Goal: Task Accomplishment & Management: Manage account settings

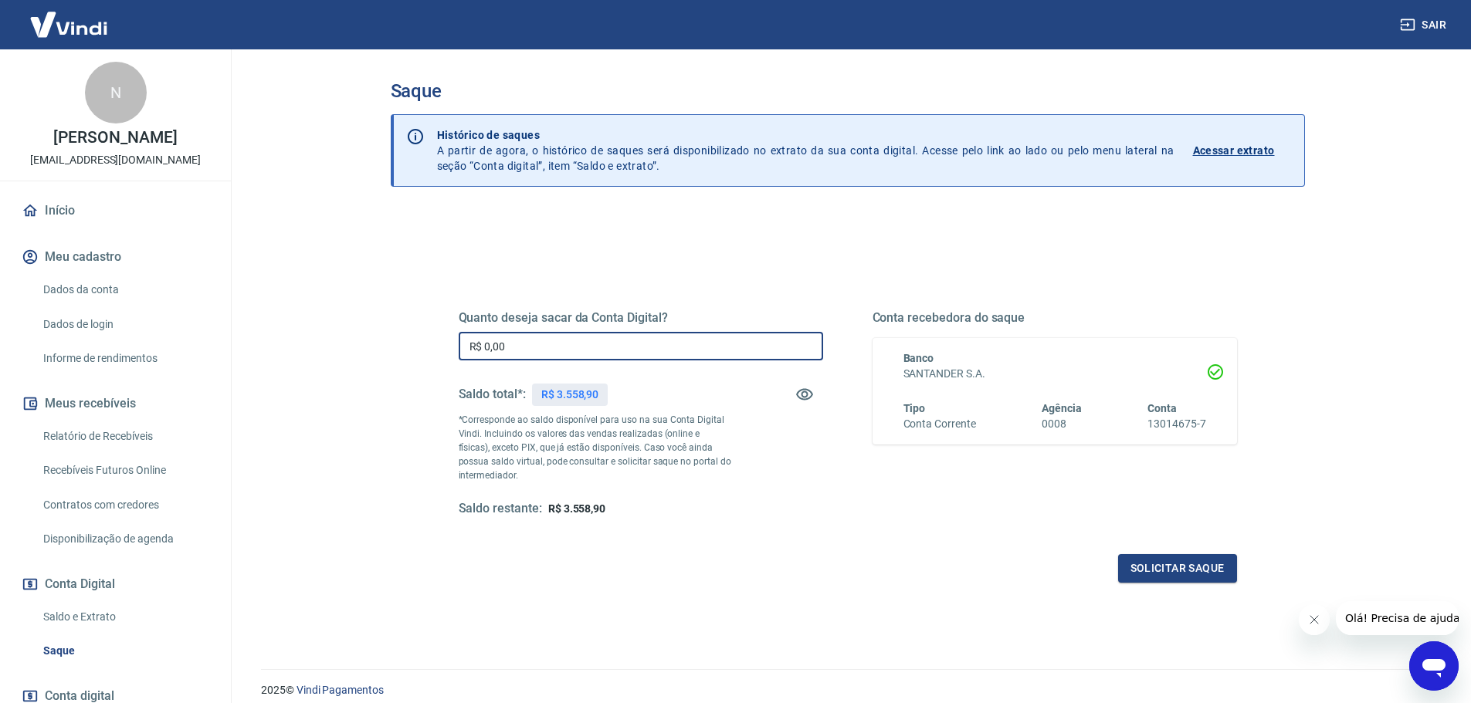
click at [570, 345] on input "R$ 0,00" at bounding box center [641, 346] width 364 height 29
click at [638, 344] on input "R$ 0,00" at bounding box center [641, 346] width 364 height 29
type input "R$ 3.558,00"
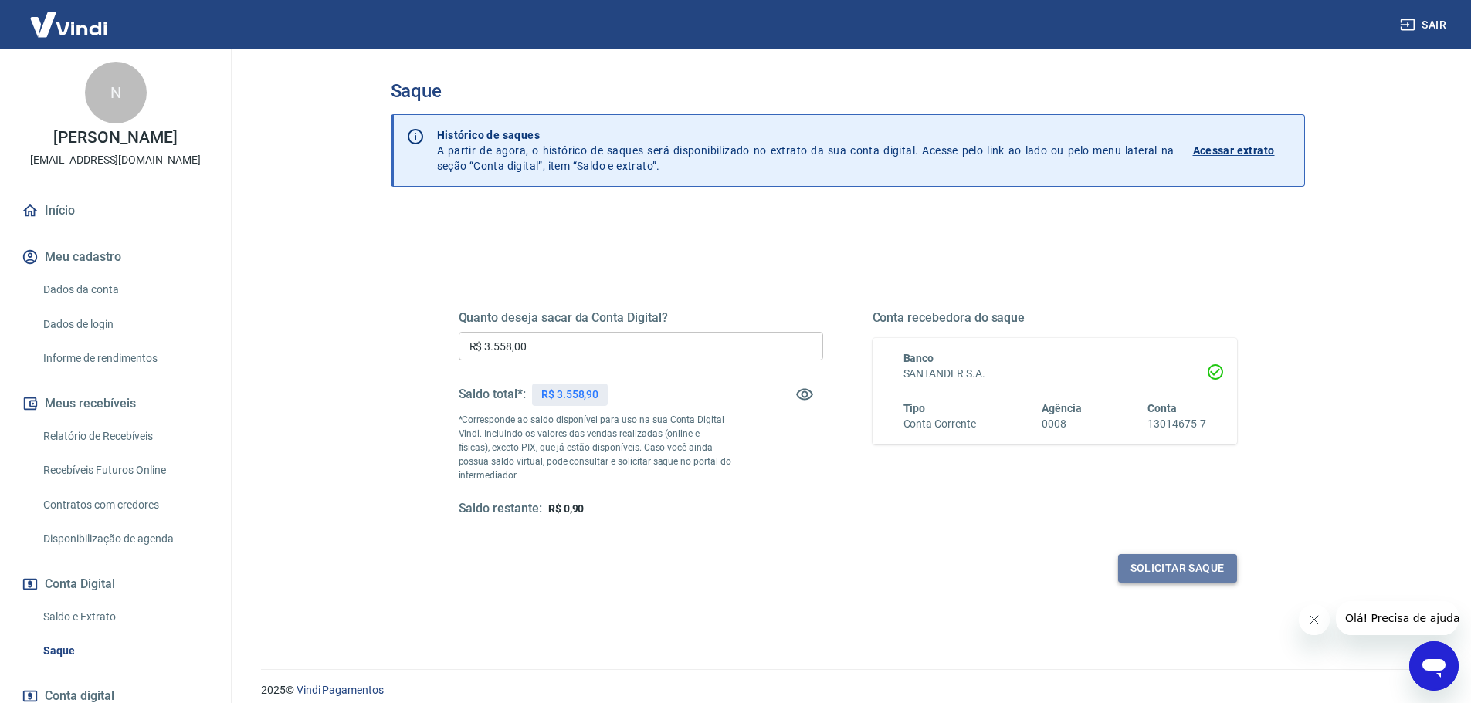
click at [1175, 567] on button "Solicitar saque" at bounding box center [1177, 568] width 119 height 29
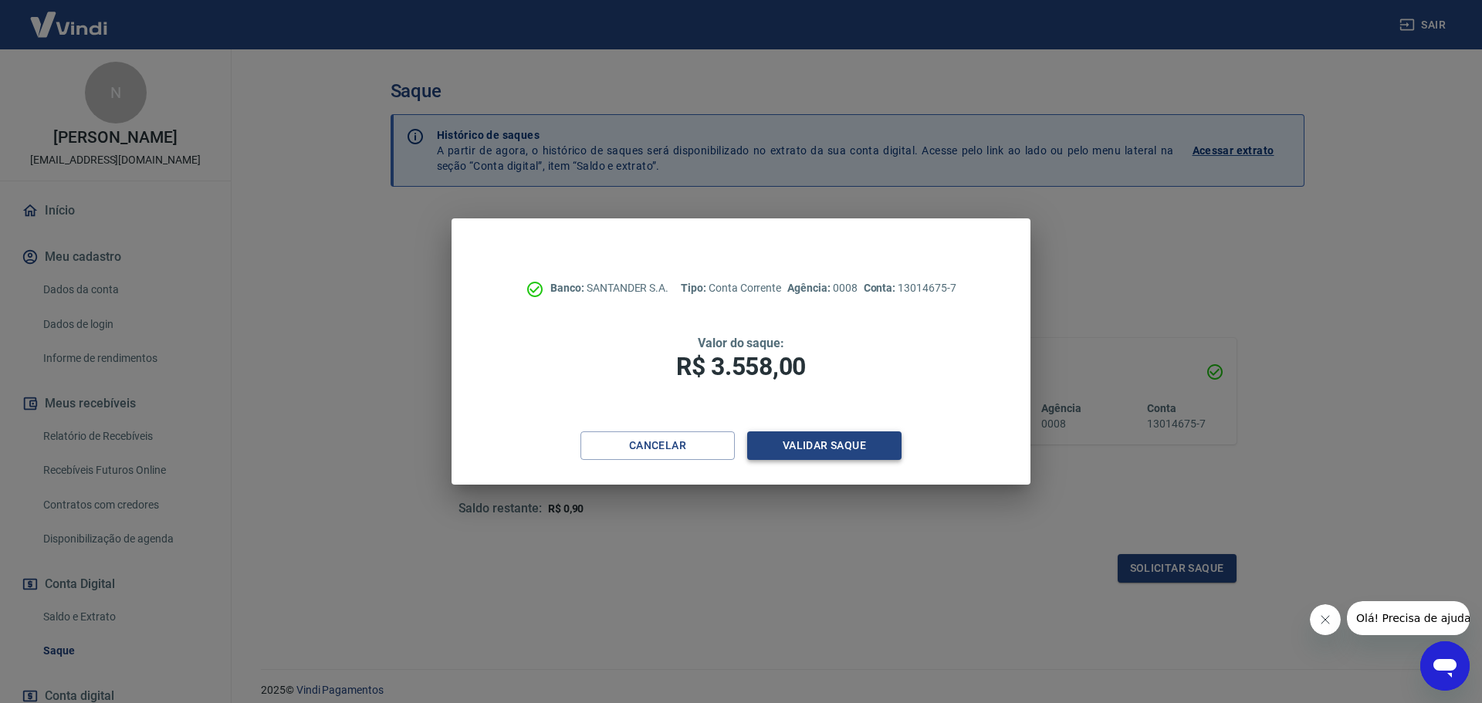
click at [841, 442] on button "Validar saque" at bounding box center [824, 446] width 154 height 29
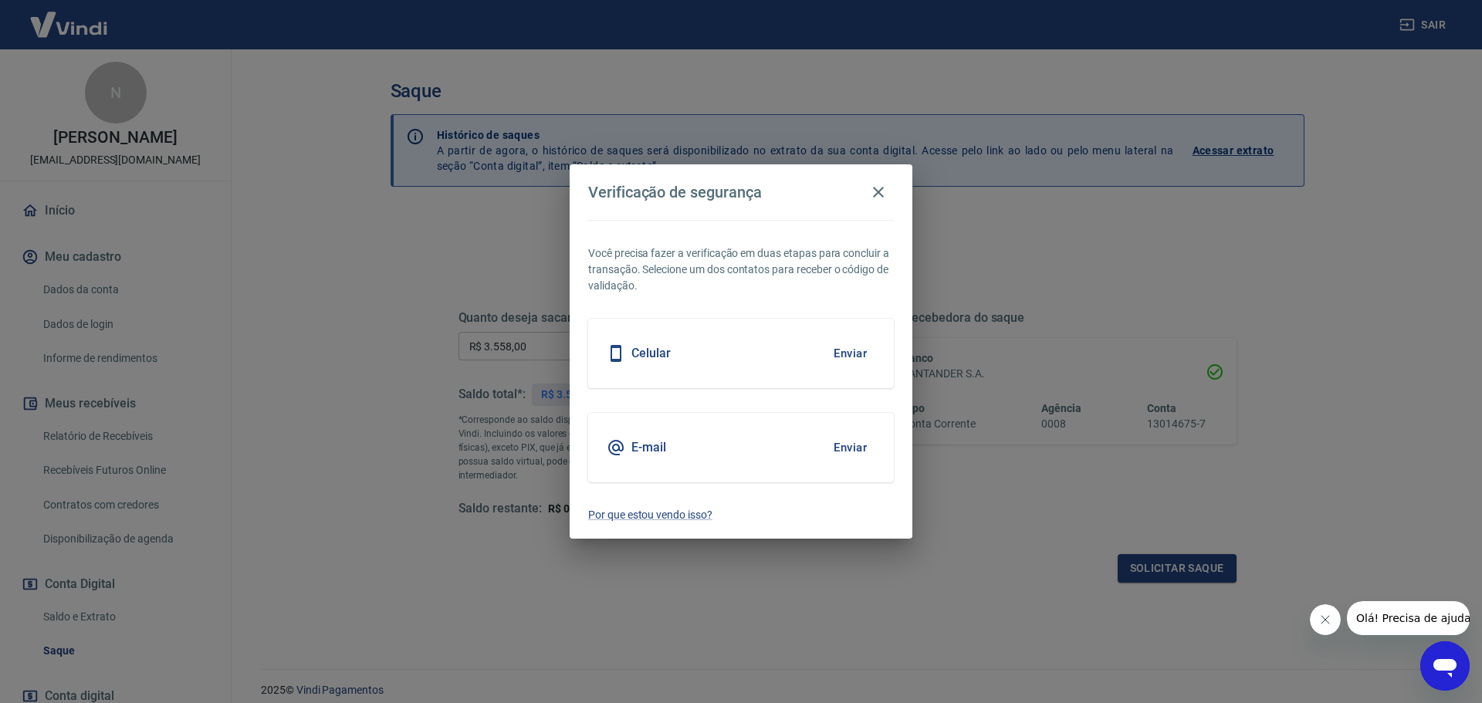
click at [858, 446] on button "Enviar" at bounding box center [850, 448] width 50 height 32
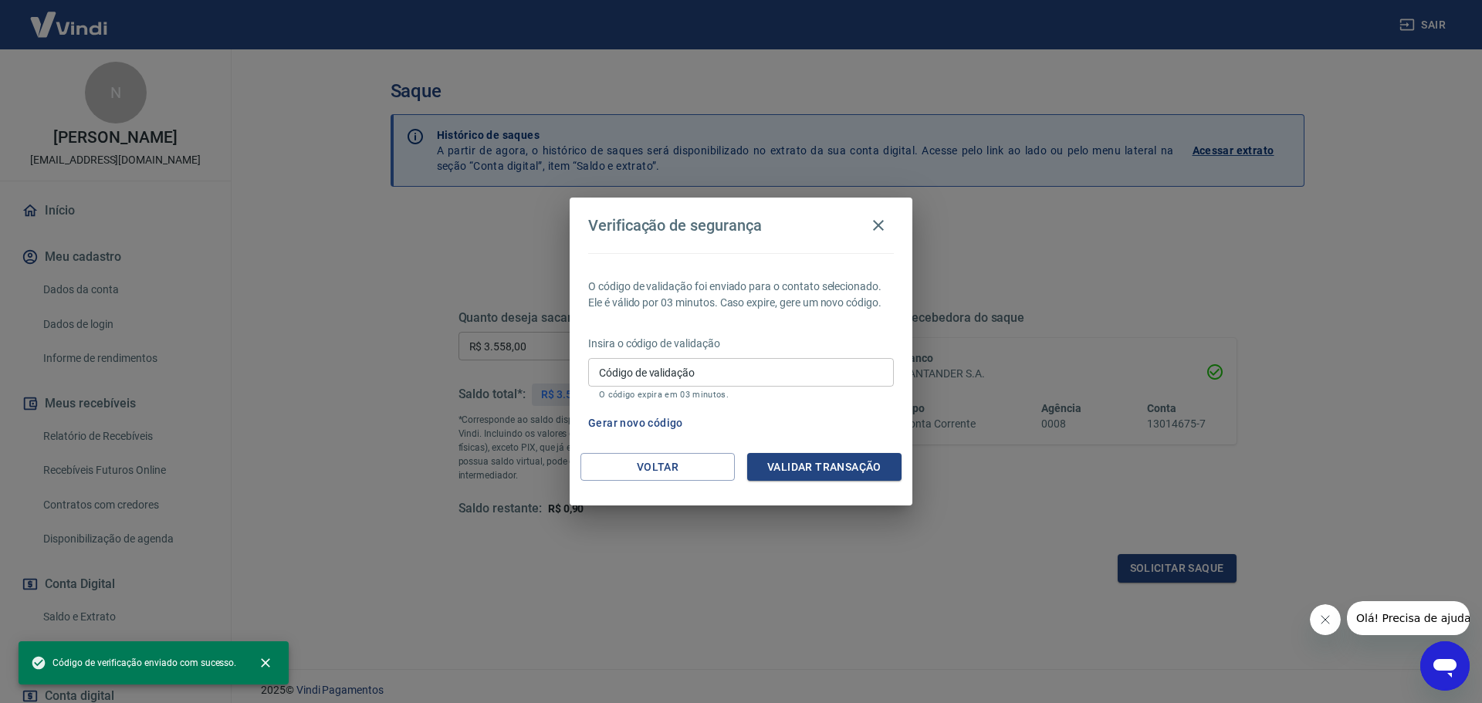
click at [696, 371] on input "Código de validação" at bounding box center [741, 372] width 306 height 29
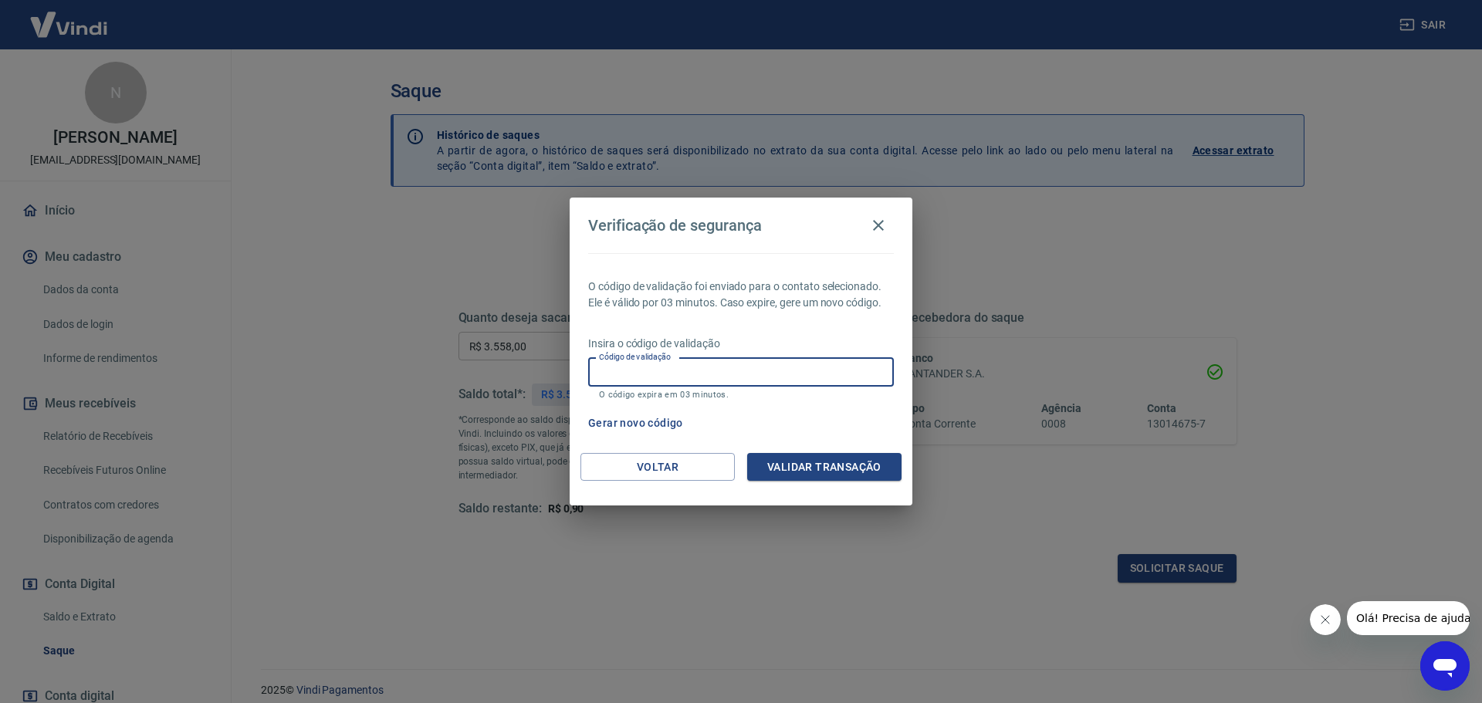
paste input "358784"
type input "358784"
click at [815, 467] on button "Validar transação" at bounding box center [824, 467] width 154 height 29
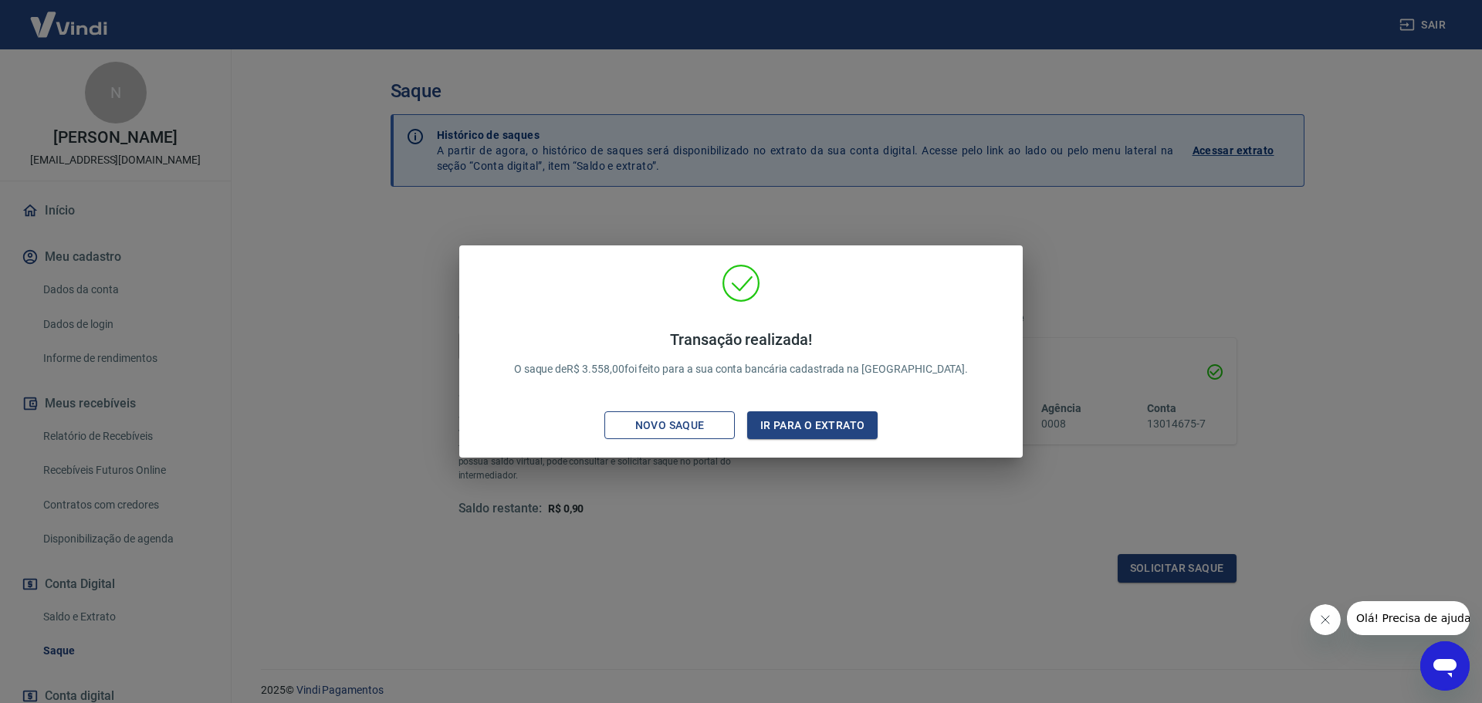
click at [695, 424] on div "Novo saque" at bounding box center [670, 425] width 107 height 19
